Goal: Book appointment/travel/reservation

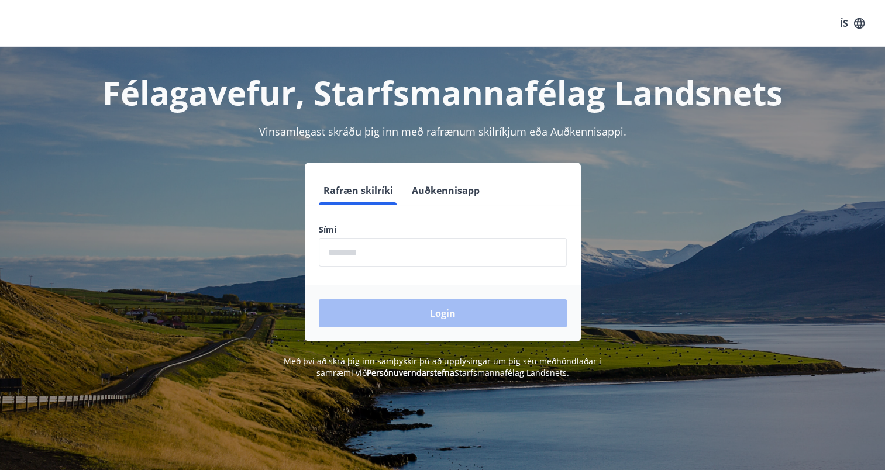
click at [414, 259] on input "phone" at bounding box center [443, 252] width 248 height 29
type input "********"
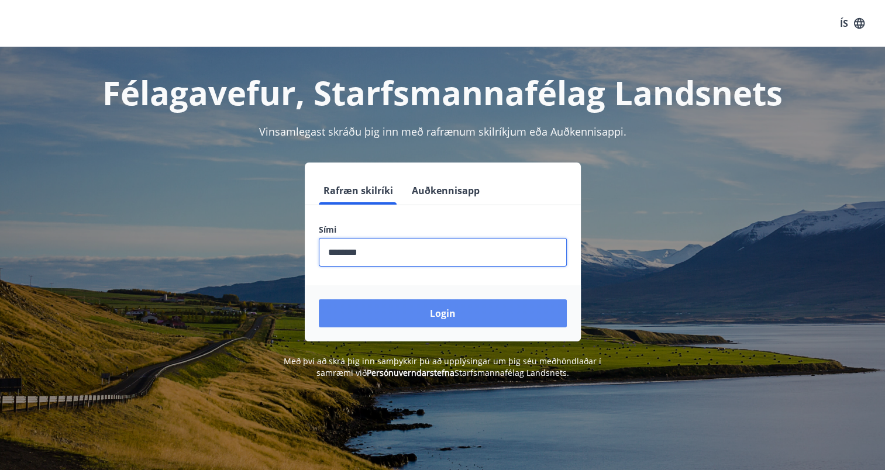
click at [386, 315] on button "Login" at bounding box center [443, 314] width 248 height 28
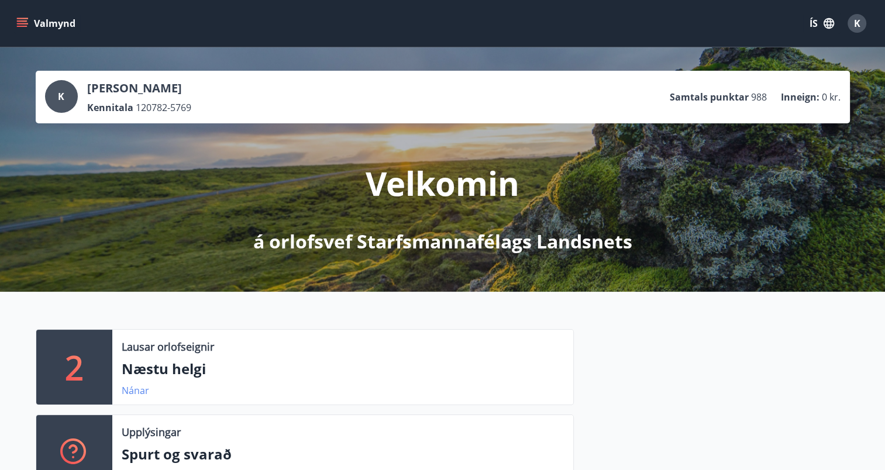
click at [136, 391] on link "Nánar" at bounding box center [135, 390] width 27 height 13
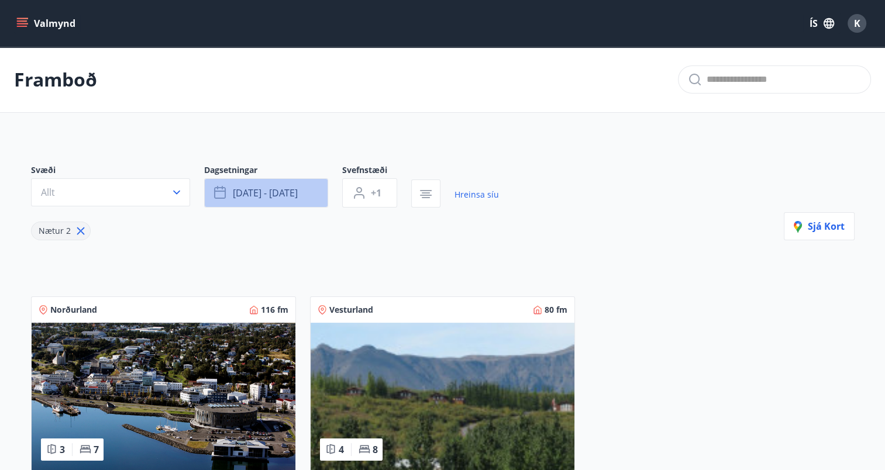
click at [285, 190] on span "[DATE] - [DATE]" at bounding box center [265, 193] width 65 height 13
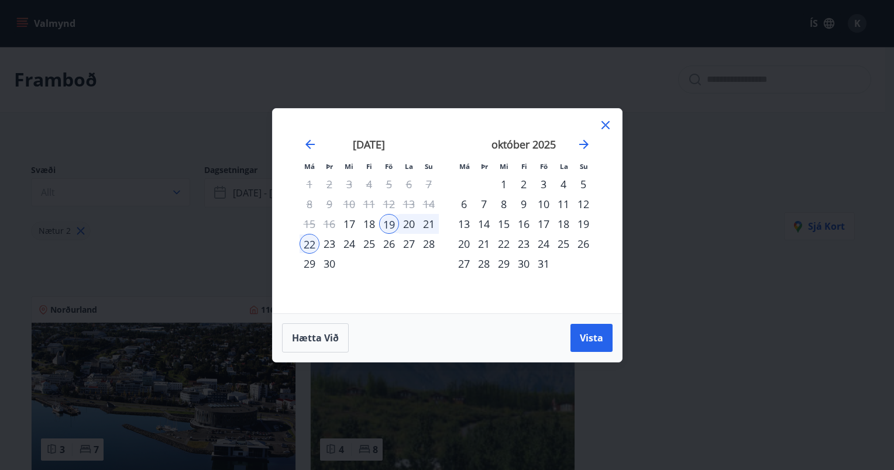
click at [542, 241] on div "24" at bounding box center [543, 244] width 20 height 20
click at [481, 262] on div "28" at bounding box center [484, 264] width 20 height 20
click at [594, 337] on span "Vista" at bounding box center [591, 338] width 23 height 13
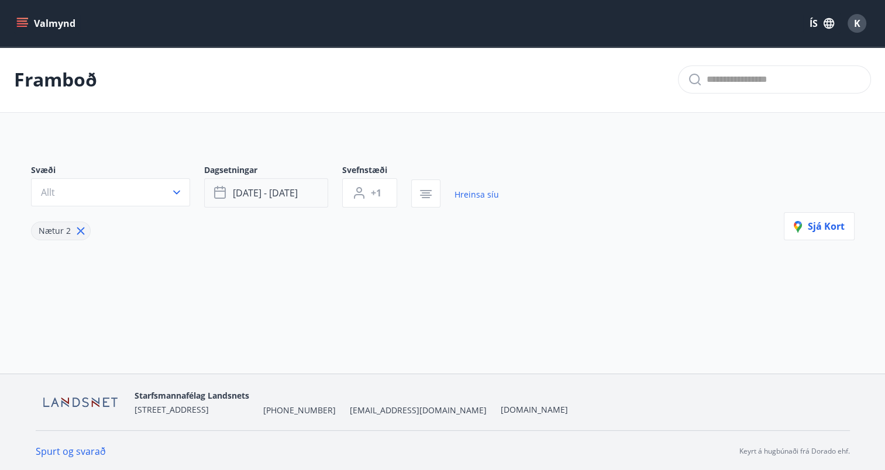
click at [285, 194] on span "[DATE] - [DATE]" at bounding box center [265, 193] width 65 height 13
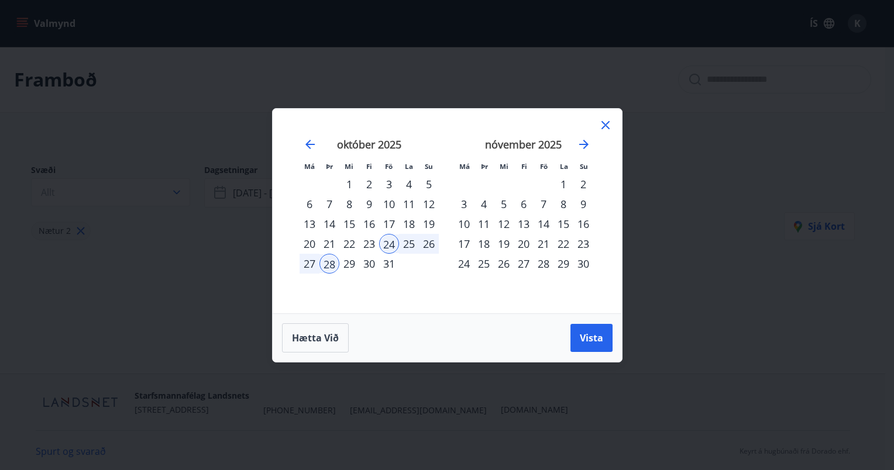
click at [425, 242] on div "26" at bounding box center [429, 244] width 20 height 20
click at [384, 243] on div "24" at bounding box center [389, 244] width 20 height 20
click at [407, 243] on div "25" at bounding box center [409, 244] width 20 height 20
click at [422, 245] on div "26" at bounding box center [429, 244] width 20 height 20
click at [390, 245] on div "24" at bounding box center [389, 244] width 20 height 20
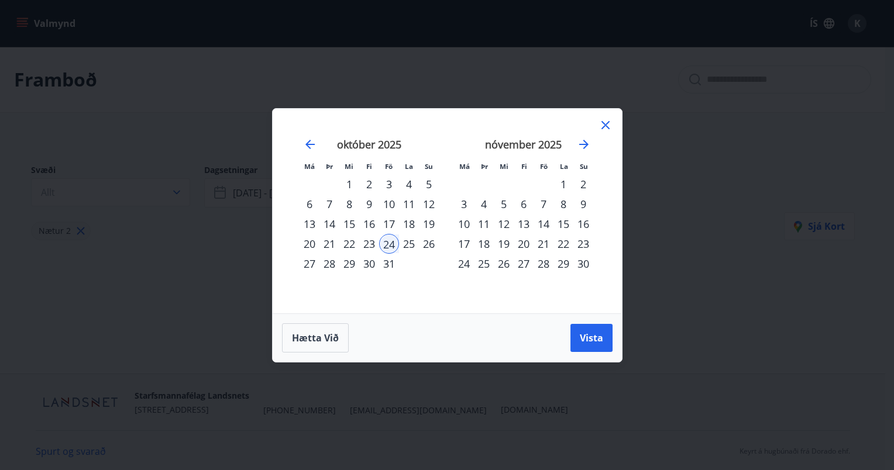
click at [428, 242] on div "26" at bounding box center [429, 244] width 20 height 20
click at [581, 339] on span "Vista" at bounding box center [591, 338] width 23 height 13
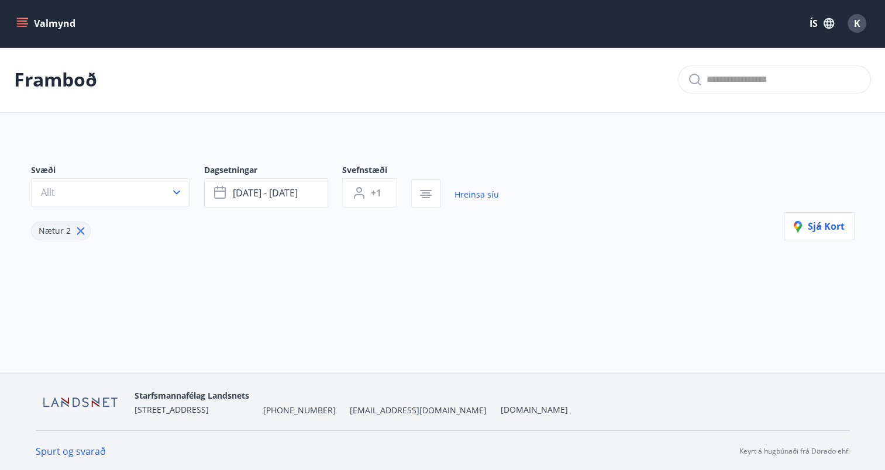
click at [44, 227] on span "Nætur 2" at bounding box center [55, 230] width 32 height 11
click at [174, 188] on icon "button" at bounding box center [177, 193] width 12 height 12
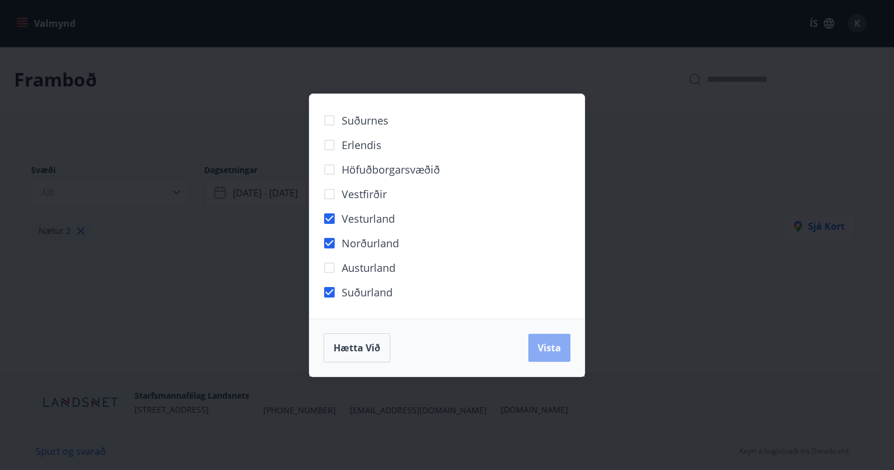
click at [546, 346] on span "Vista" at bounding box center [549, 348] width 23 height 13
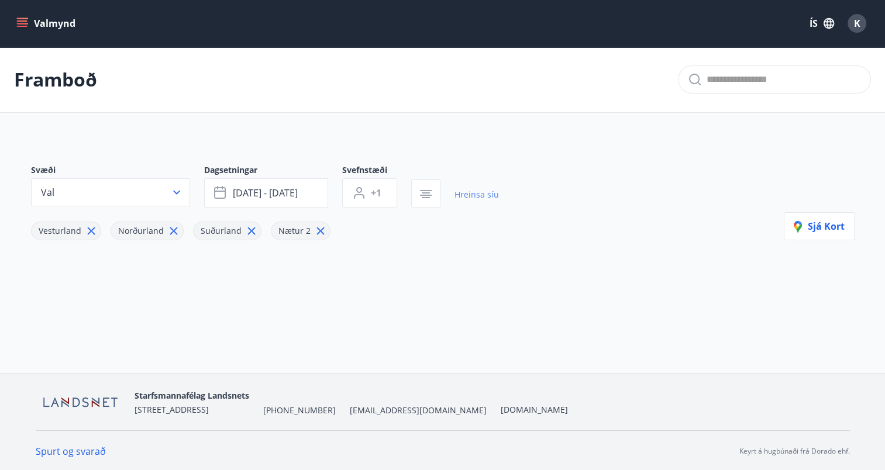
click at [476, 194] on link "Hreinsa síu" at bounding box center [477, 195] width 44 height 26
type input "*"
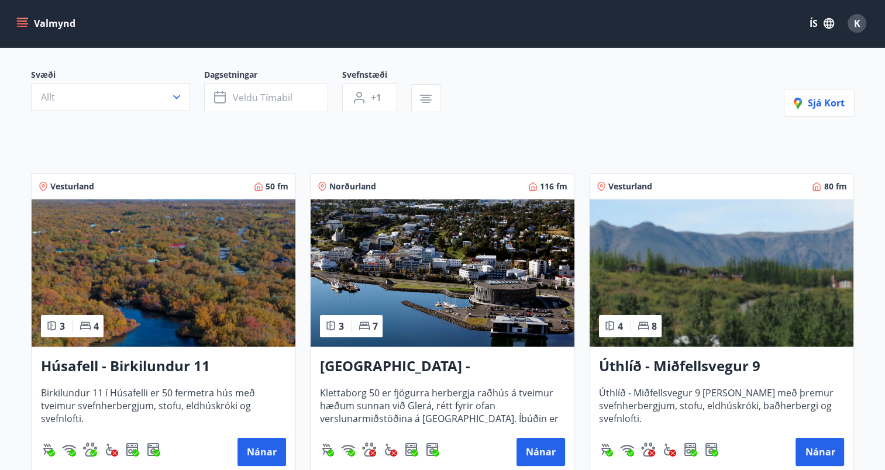
scroll to position [117, 0]
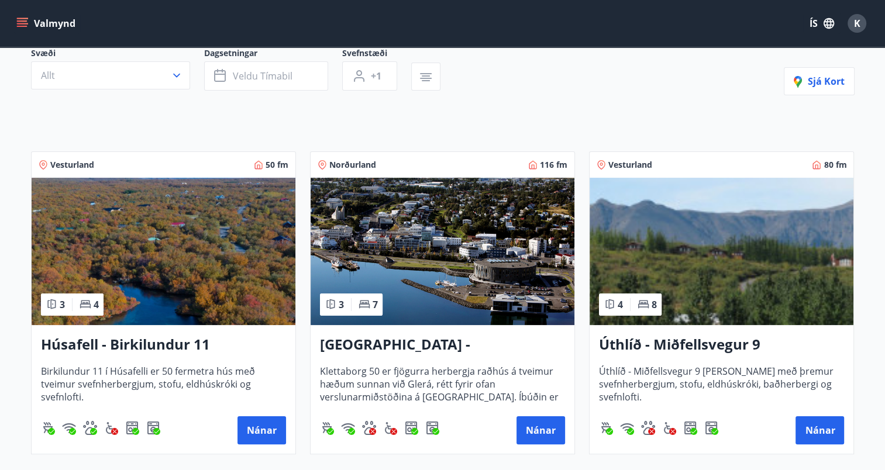
click at [663, 344] on h3 "Úthlíð - Miðfellsvegur 9" at bounding box center [721, 345] width 245 height 21
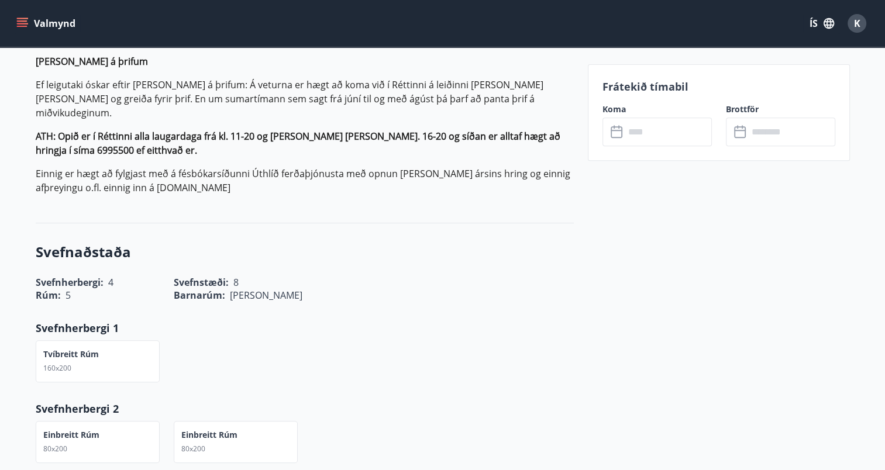
scroll to position [409, 0]
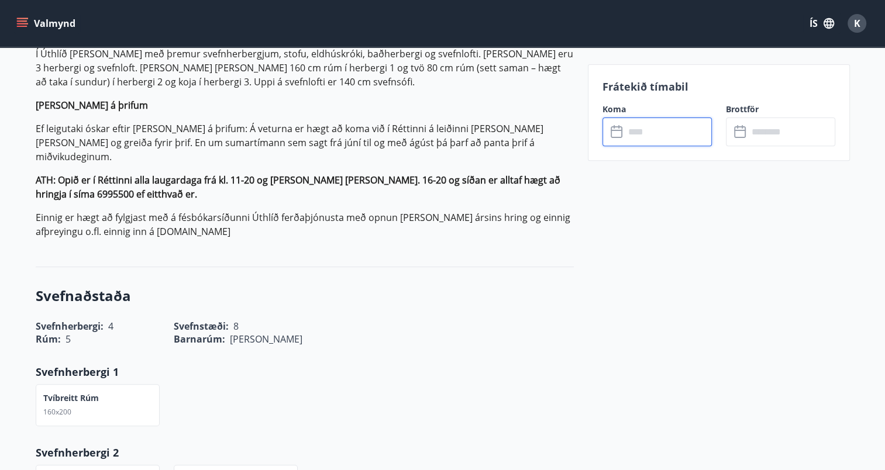
click at [642, 132] on input "text" at bounding box center [668, 132] width 87 height 29
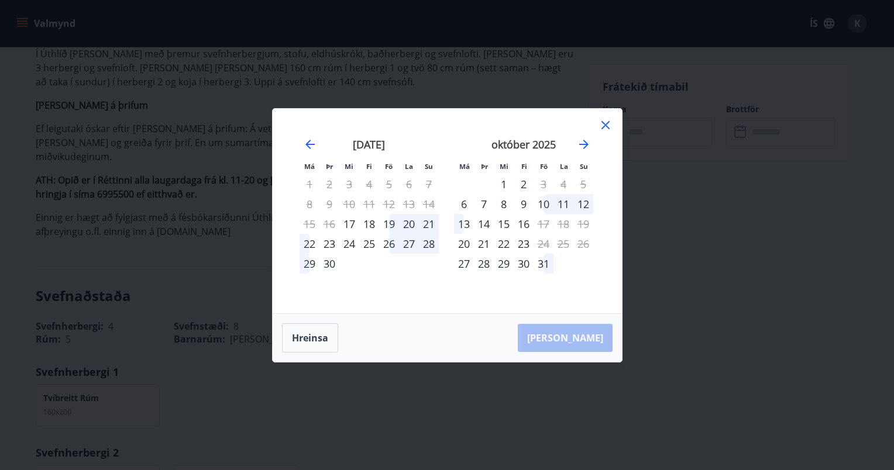
click at [605, 126] on icon at bounding box center [605, 125] width 14 height 14
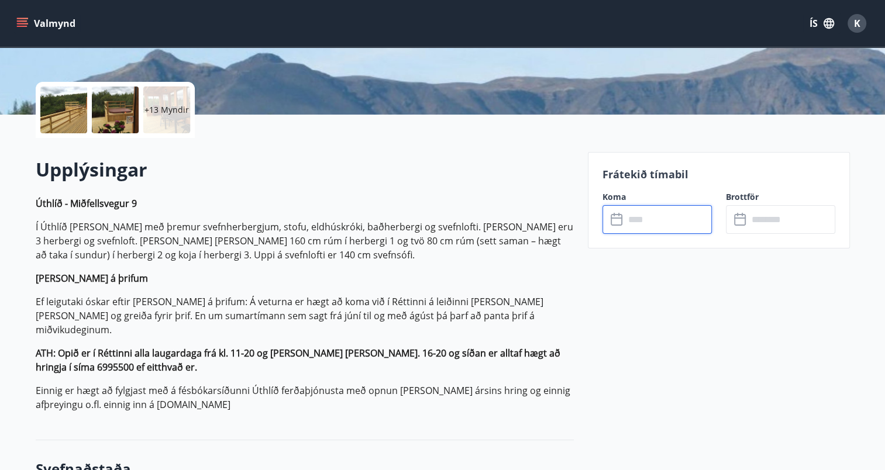
scroll to position [234, 0]
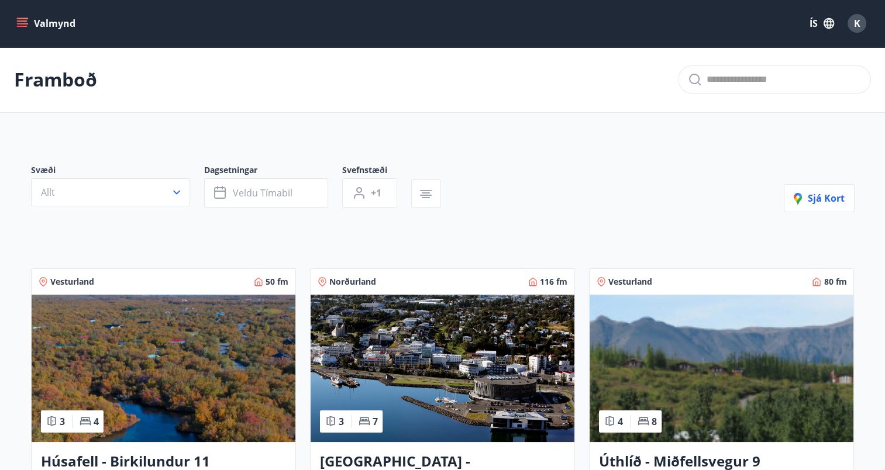
click at [366, 385] on img at bounding box center [443, 368] width 264 height 147
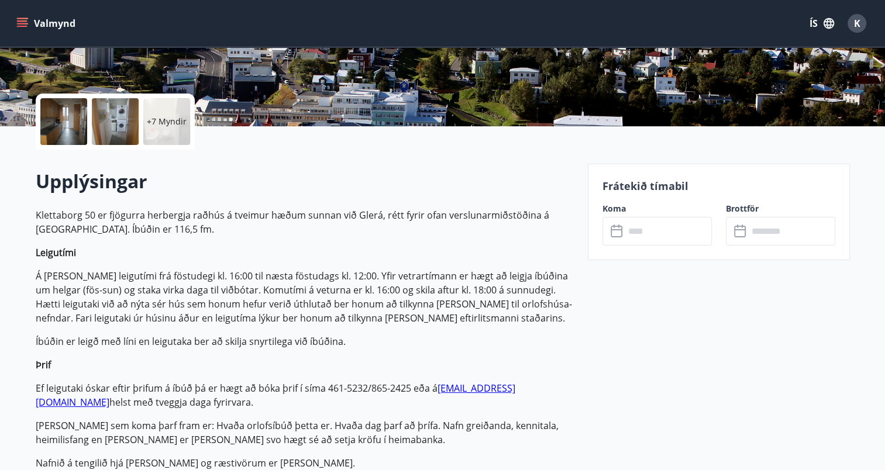
scroll to position [234, 0]
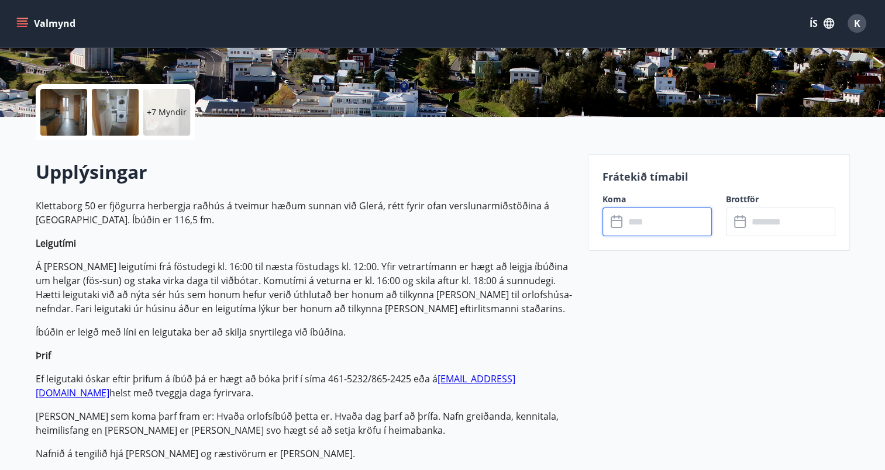
click at [655, 224] on input "text" at bounding box center [668, 222] width 87 height 29
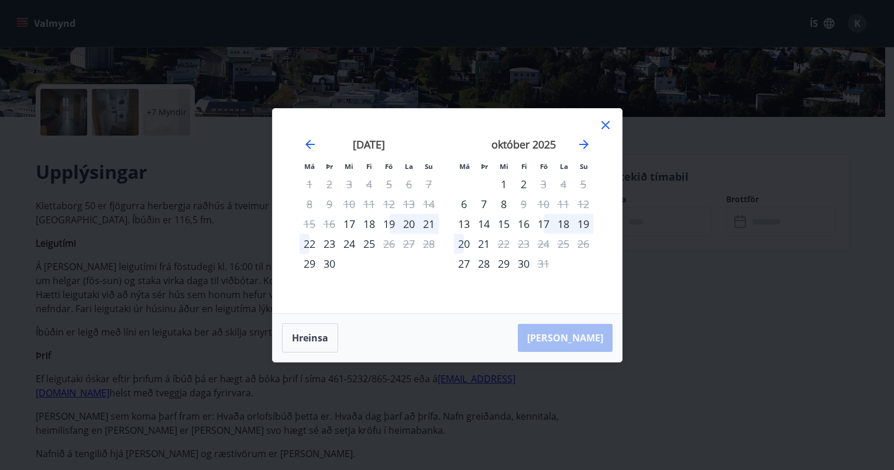
click at [603, 127] on icon at bounding box center [605, 125] width 8 height 8
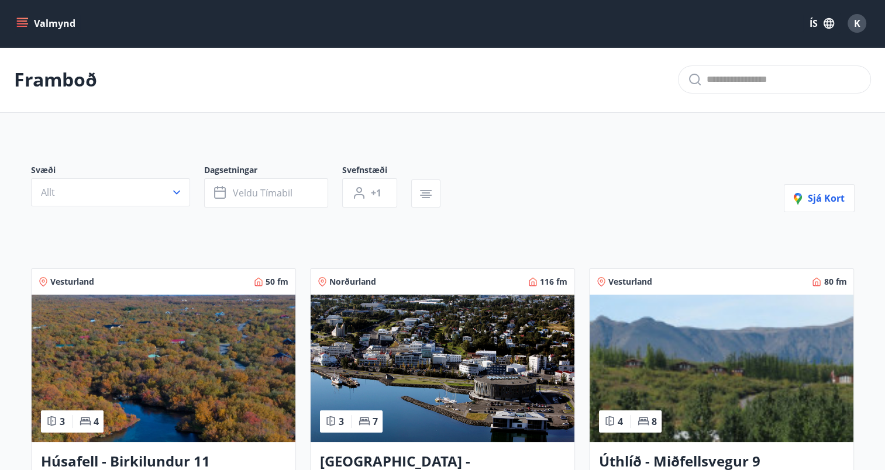
click at [94, 361] on img at bounding box center [164, 368] width 264 height 147
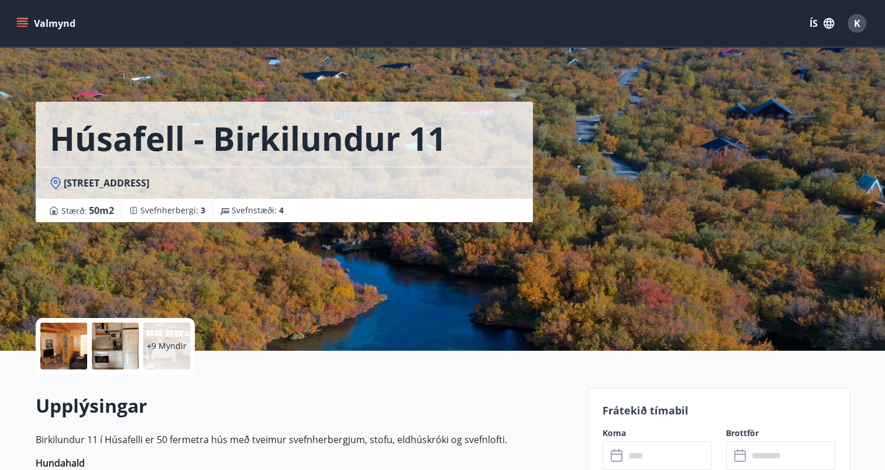
scroll to position [58, 0]
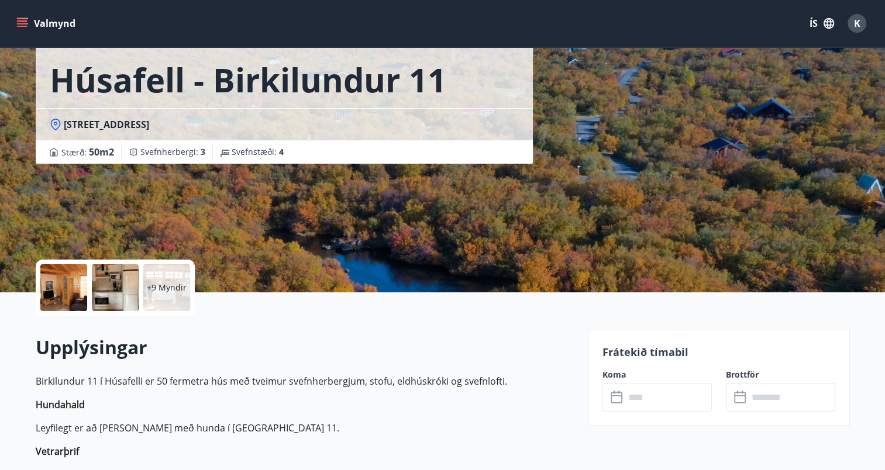
click at [660, 401] on input "text" at bounding box center [668, 397] width 87 height 29
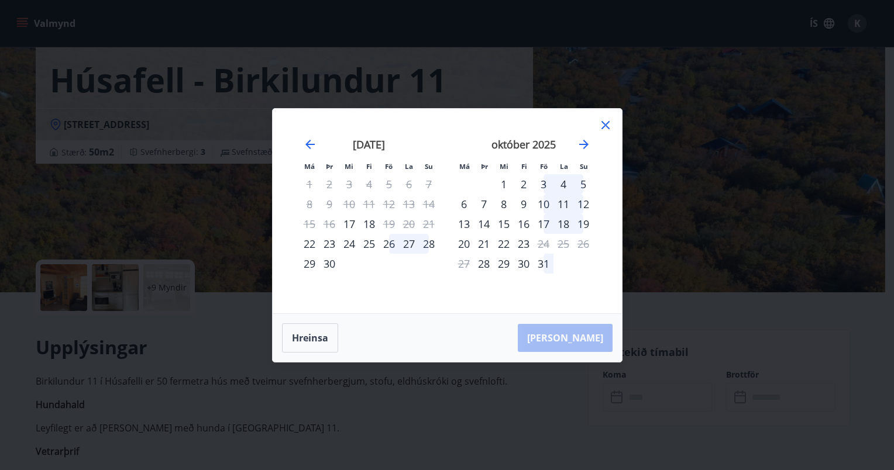
click at [603, 122] on icon at bounding box center [605, 125] width 14 height 14
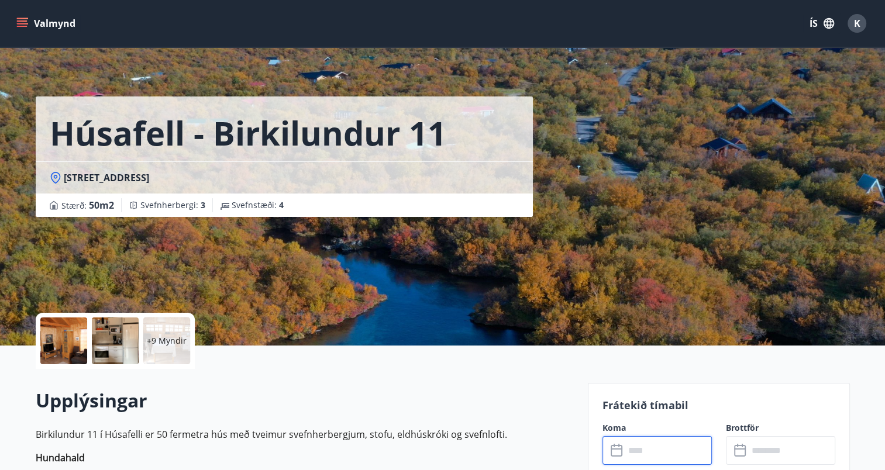
scroll to position [0, 0]
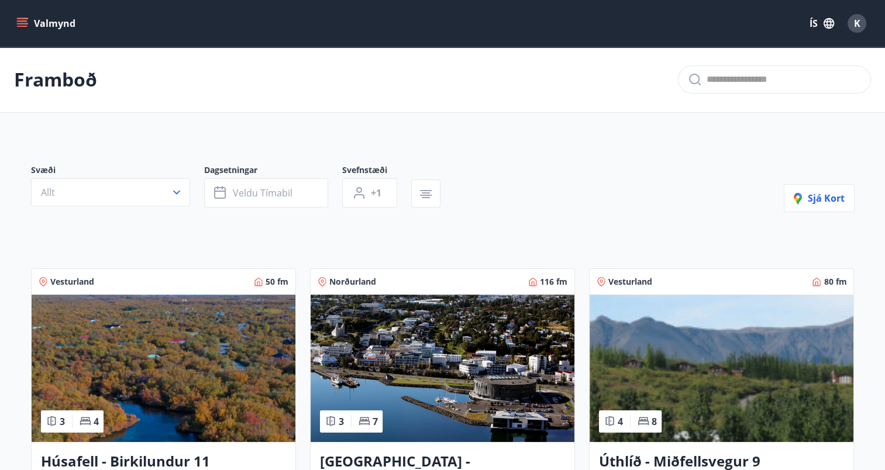
scroll to position [117, 0]
